Goal: Complete application form

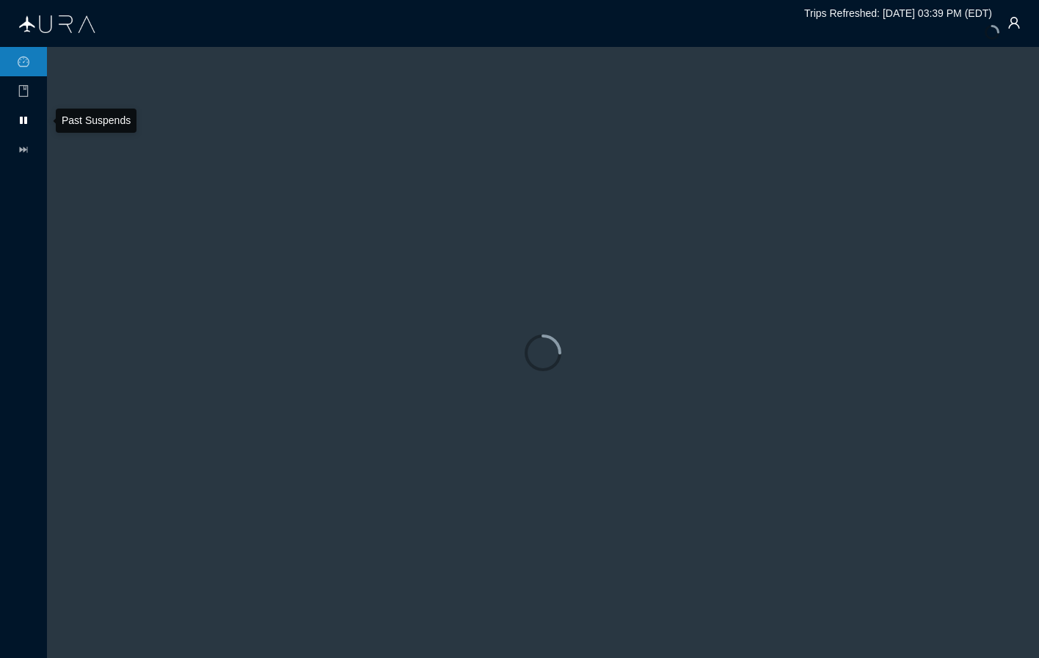
click at [24, 120] on icon at bounding box center [23, 120] width 7 height 7
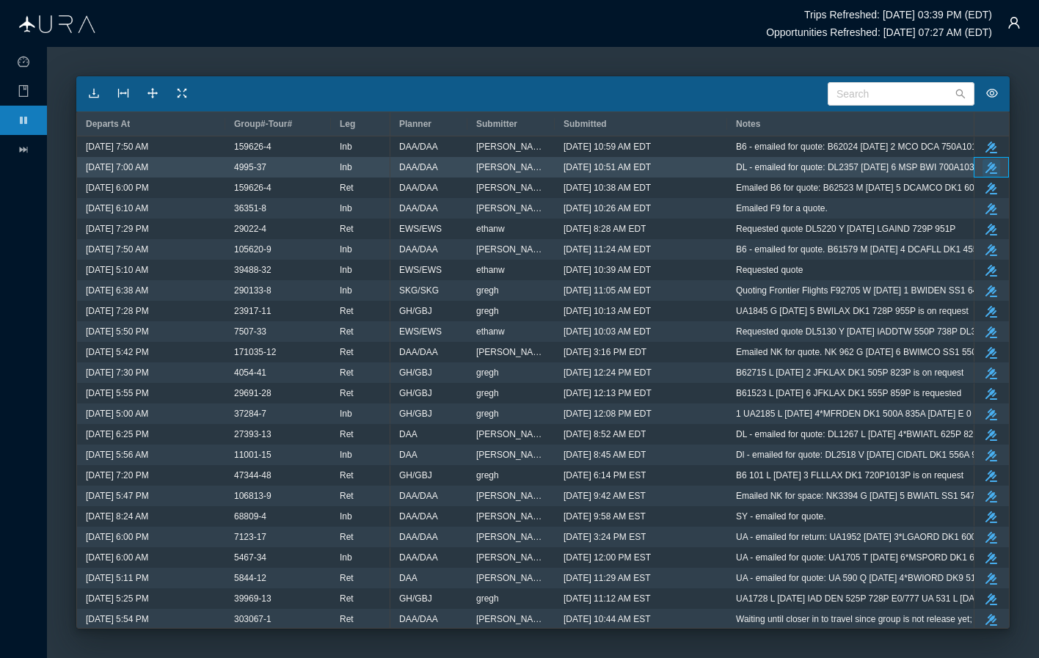
click at [991, 165] on icon "take-action" at bounding box center [992, 168] width 12 height 12
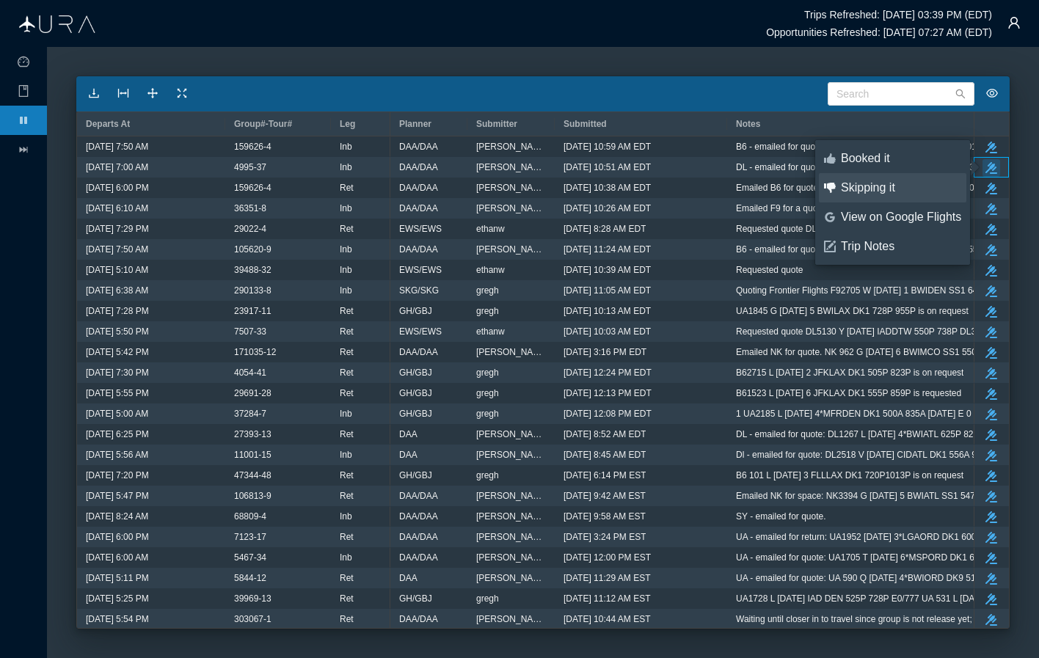
click at [903, 189] on div "Skipping it" at bounding box center [901, 188] width 120 height 16
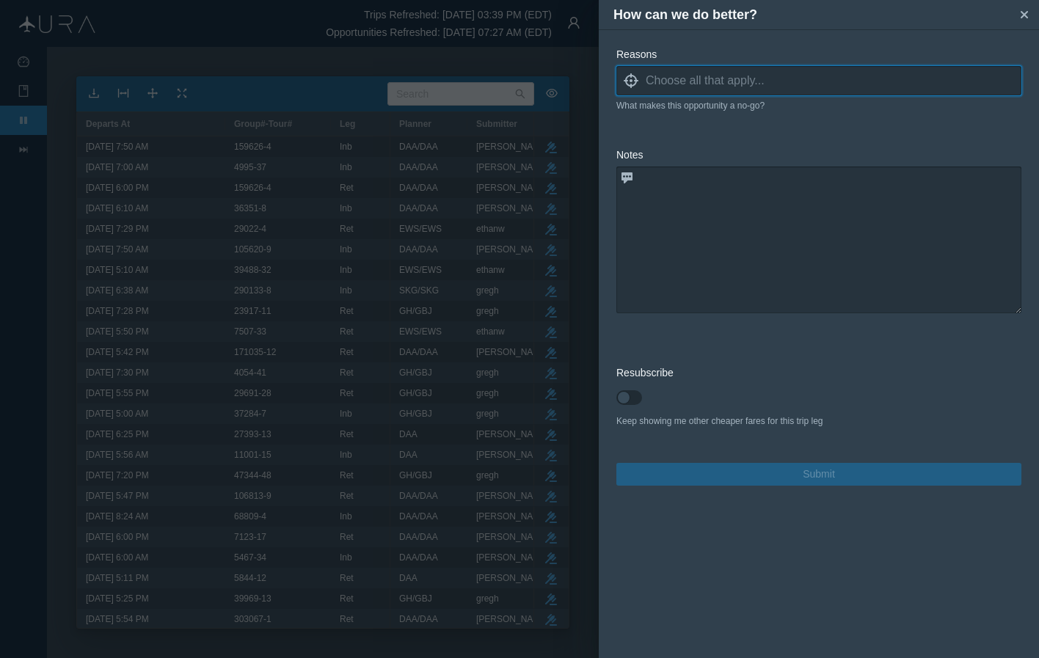
click at [811, 80] on input at bounding box center [834, 81] width 376 height 22
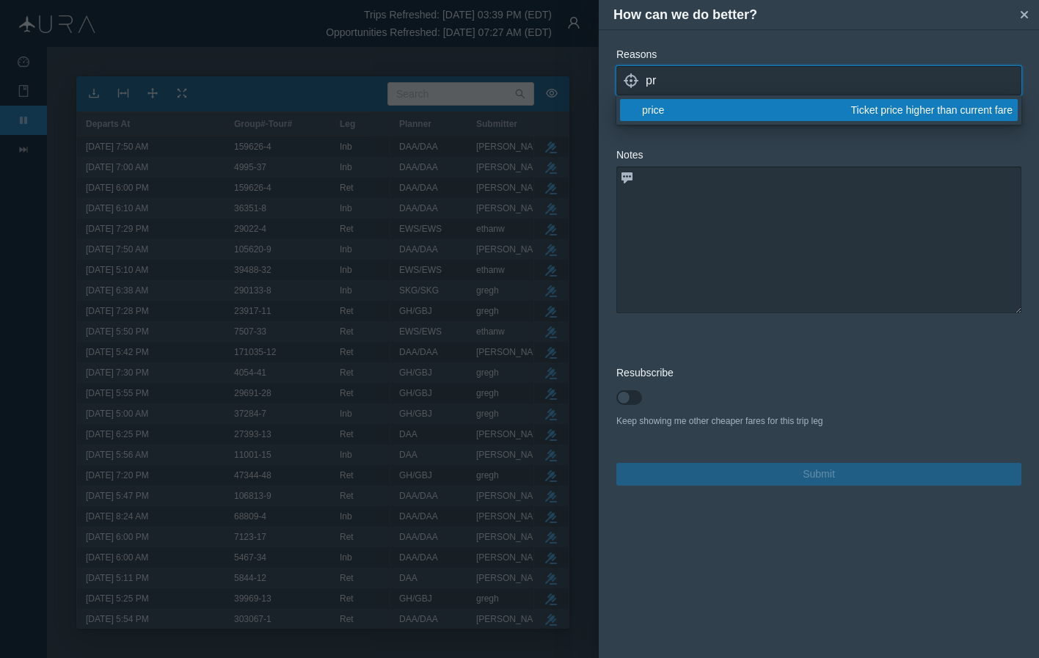
type input "pr"
click at [715, 112] on div "price" at bounding box center [744, 110] width 204 height 15
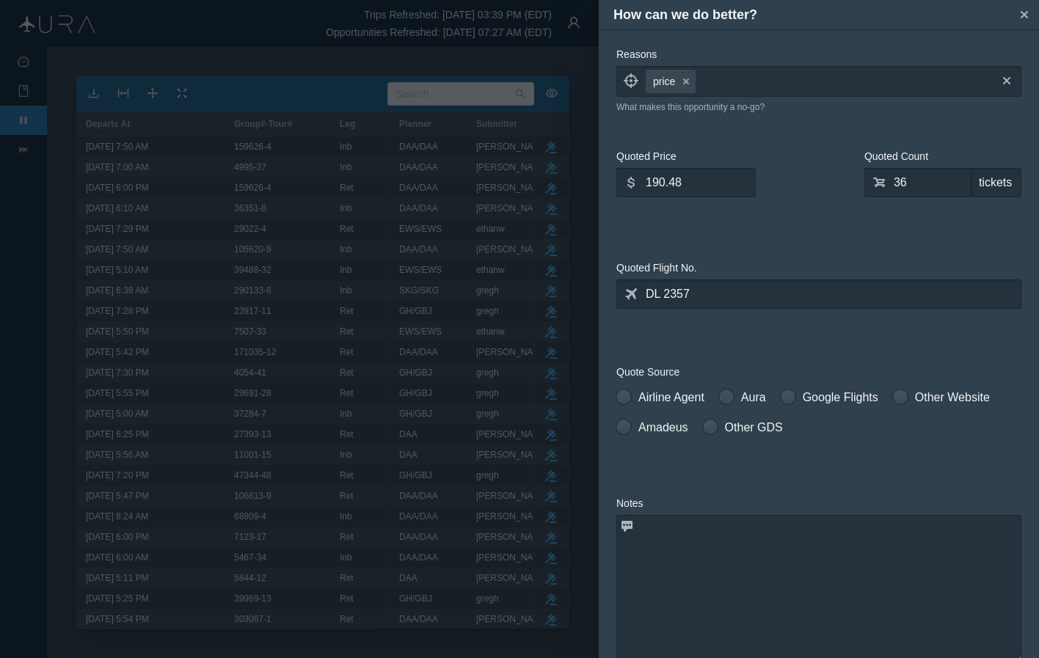
click at [818, 329] on form "Reasons locate price small-cross cross blank capacity Not enough tickets availa…" at bounding box center [819, 441] width 405 height 788
click at [627, 394] on span at bounding box center [624, 397] width 15 height 15
click at [627, 394] on input "Airline Agent" at bounding box center [622, 394] width 10 height 10
radio input "true"
click at [906, 187] on input "36" at bounding box center [918, 182] width 107 height 29
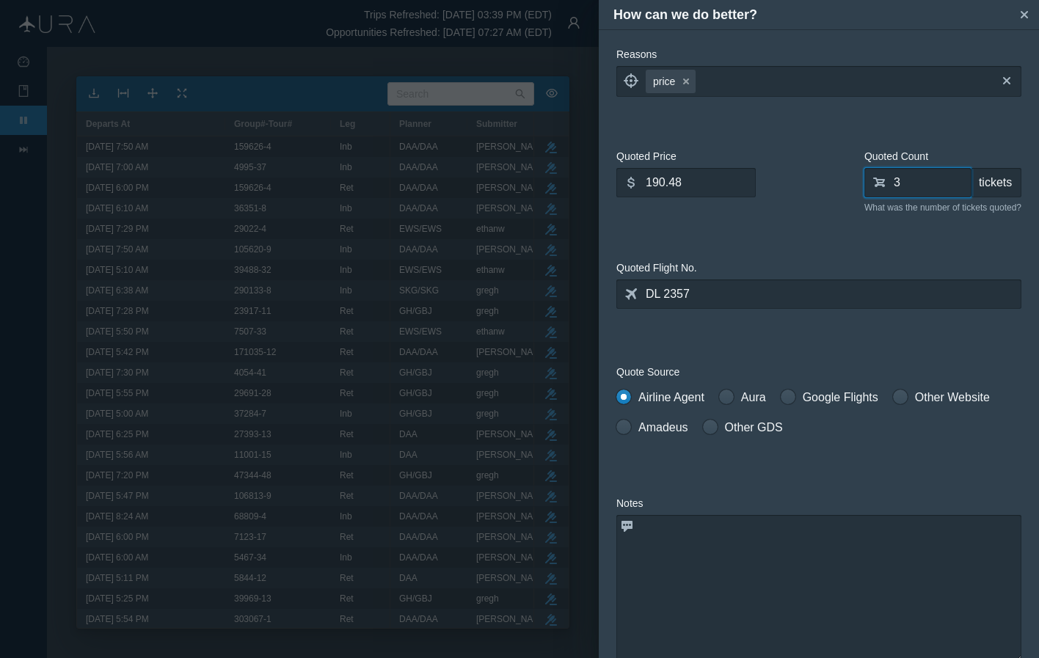
type input "0"
type input "50"
click at [700, 182] on input "190.48" at bounding box center [686, 182] width 139 height 29
type input "1"
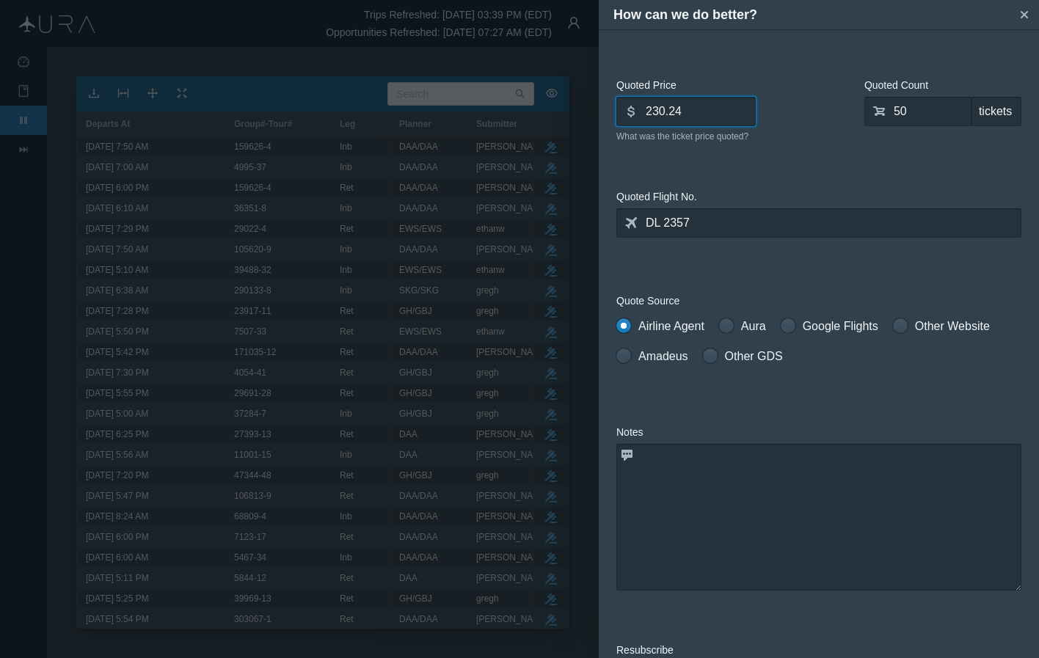
scroll to position [126, 0]
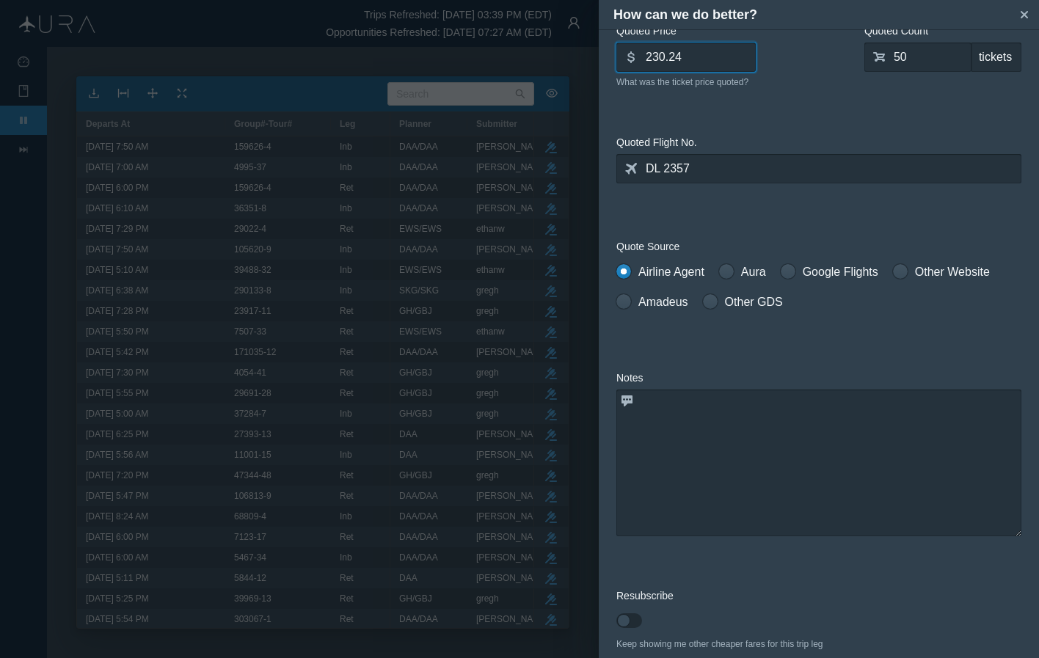
type input "230.24"
click at [747, 439] on textarea at bounding box center [819, 463] width 405 height 147
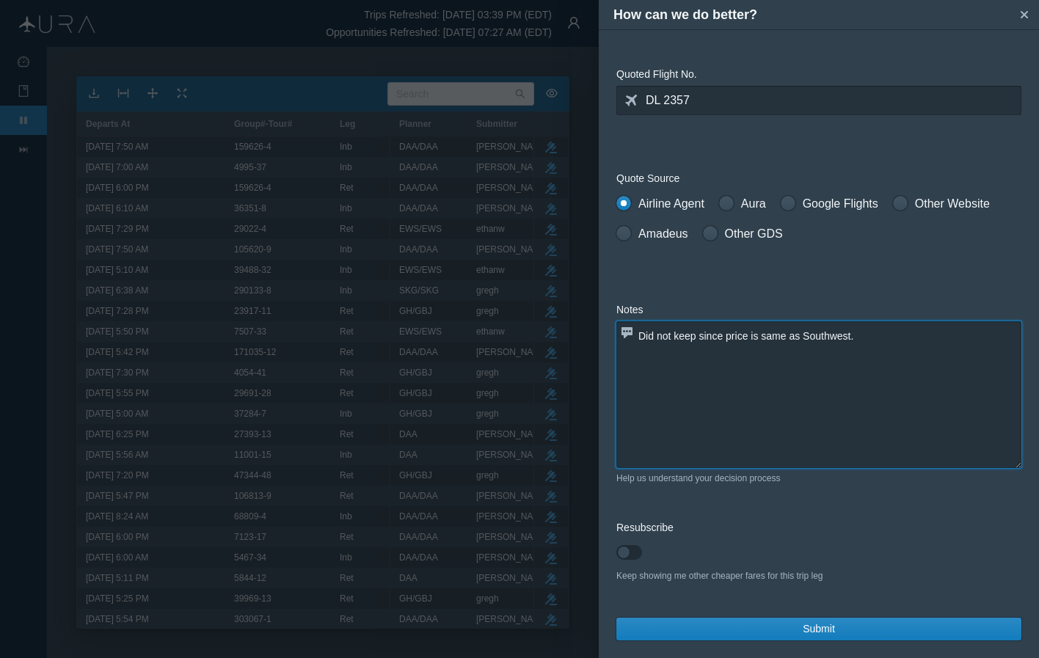
scroll to position [194, 0]
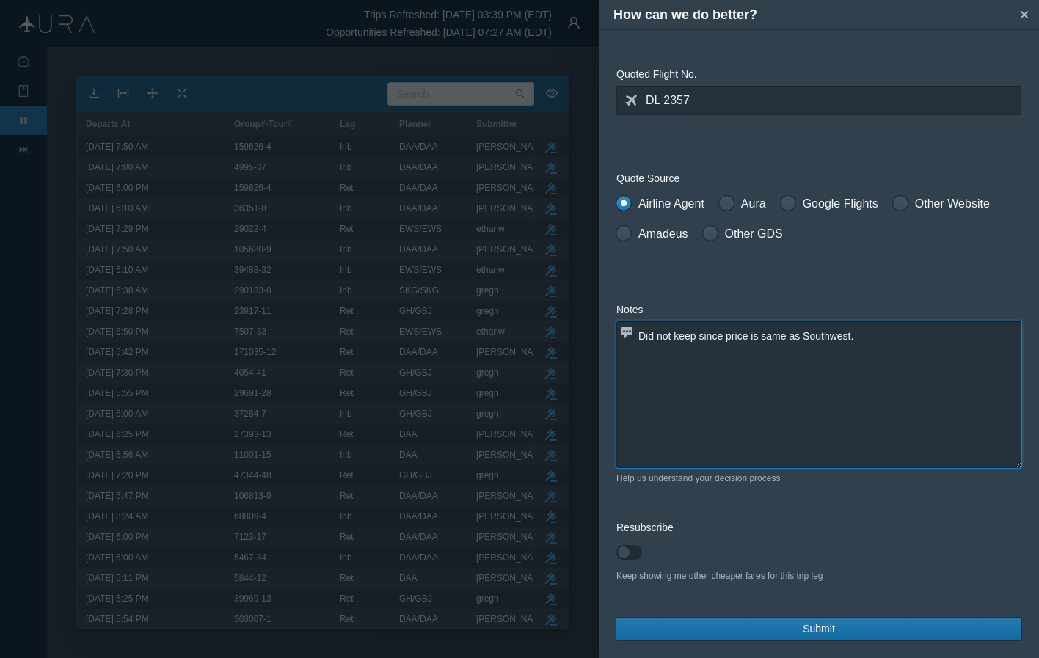
type textarea "Did not keep since price is same as Southwest."
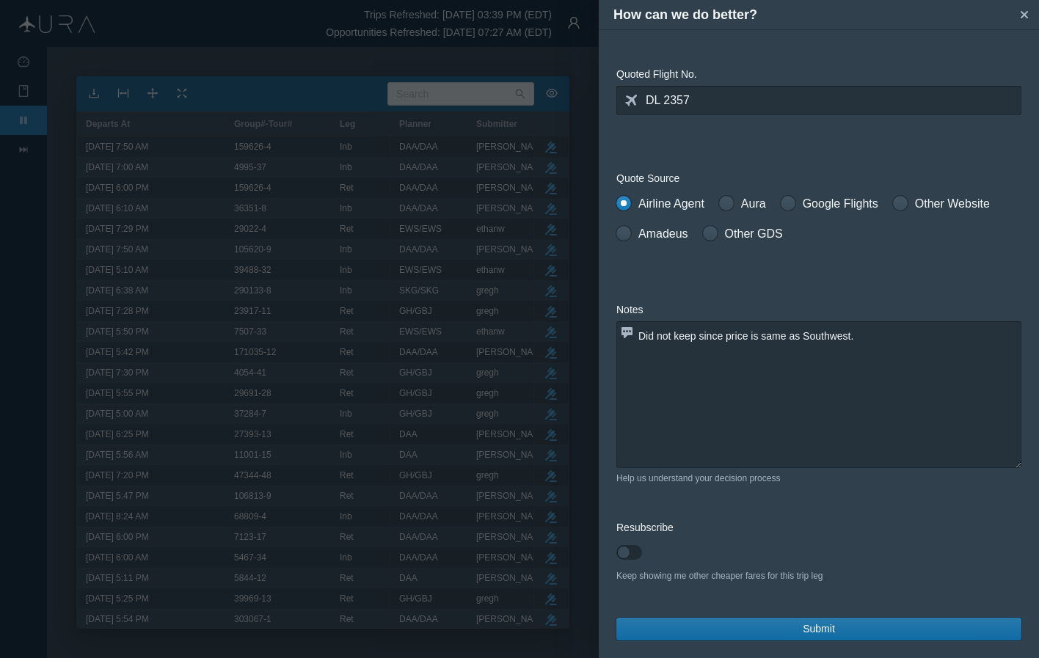
click at [819, 628] on span "Submit" at bounding box center [819, 629] width 32 height 15
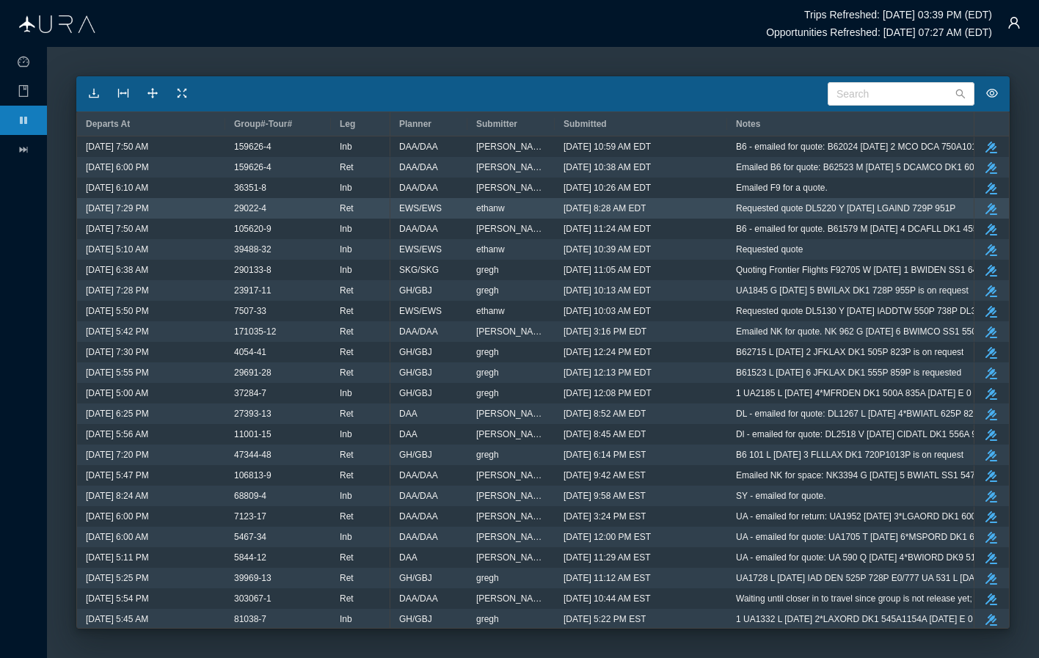
scroll to position [0, 0]
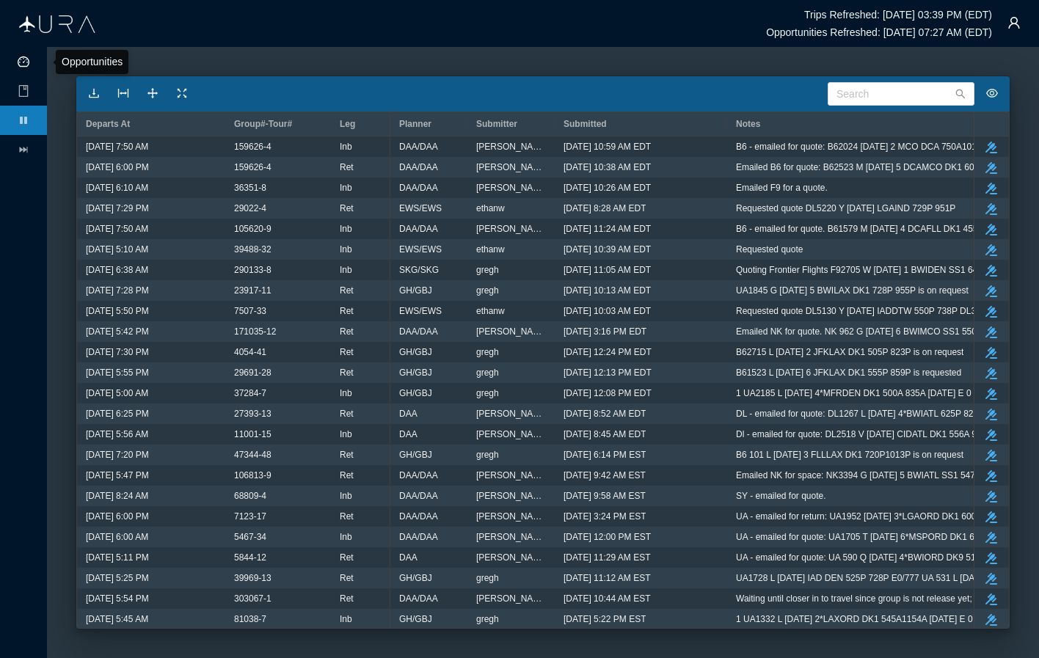
click at [23, 62] on icon "icon: dashboard" at bounding box center [24, 62] width 12 height 12
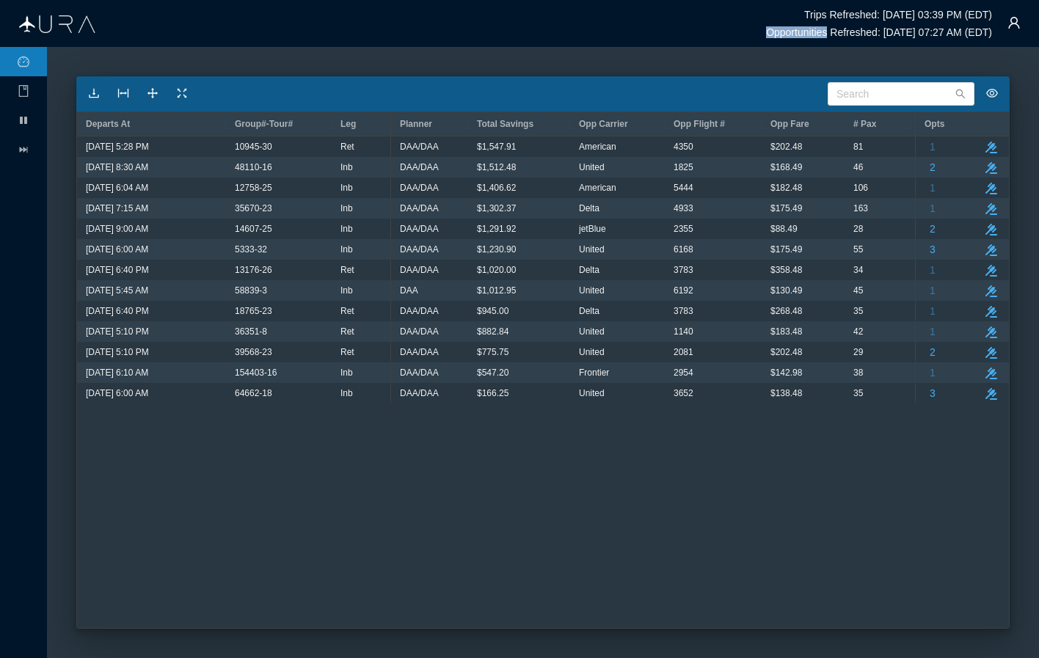
click at [419, 0] on html "Trips Refreshed: [DATE] 03:39 PM (EDT) Opportunities Refreshed: [DATE] 07:27 AM…" at bounding box center [519, 329] width 1039 height 658
